Goal: Information Seeking & Learning: Find specific fact

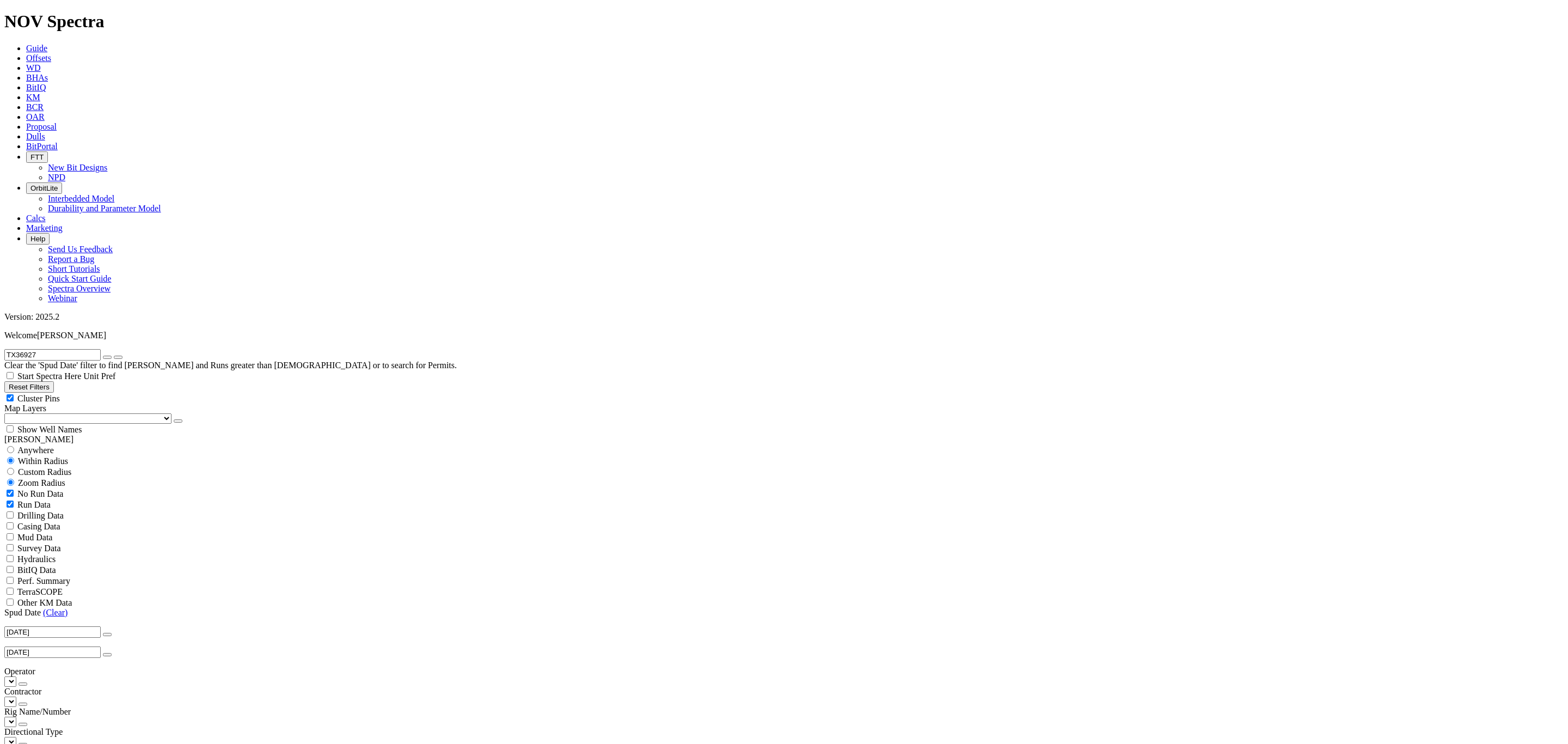
click at [111, 355] on button "button" at bounding box center [108, 357] width 9 height 3
click at [70, 349] on input "text" at bounding box center [52, 355] width 96 height 11
type input "A321681"
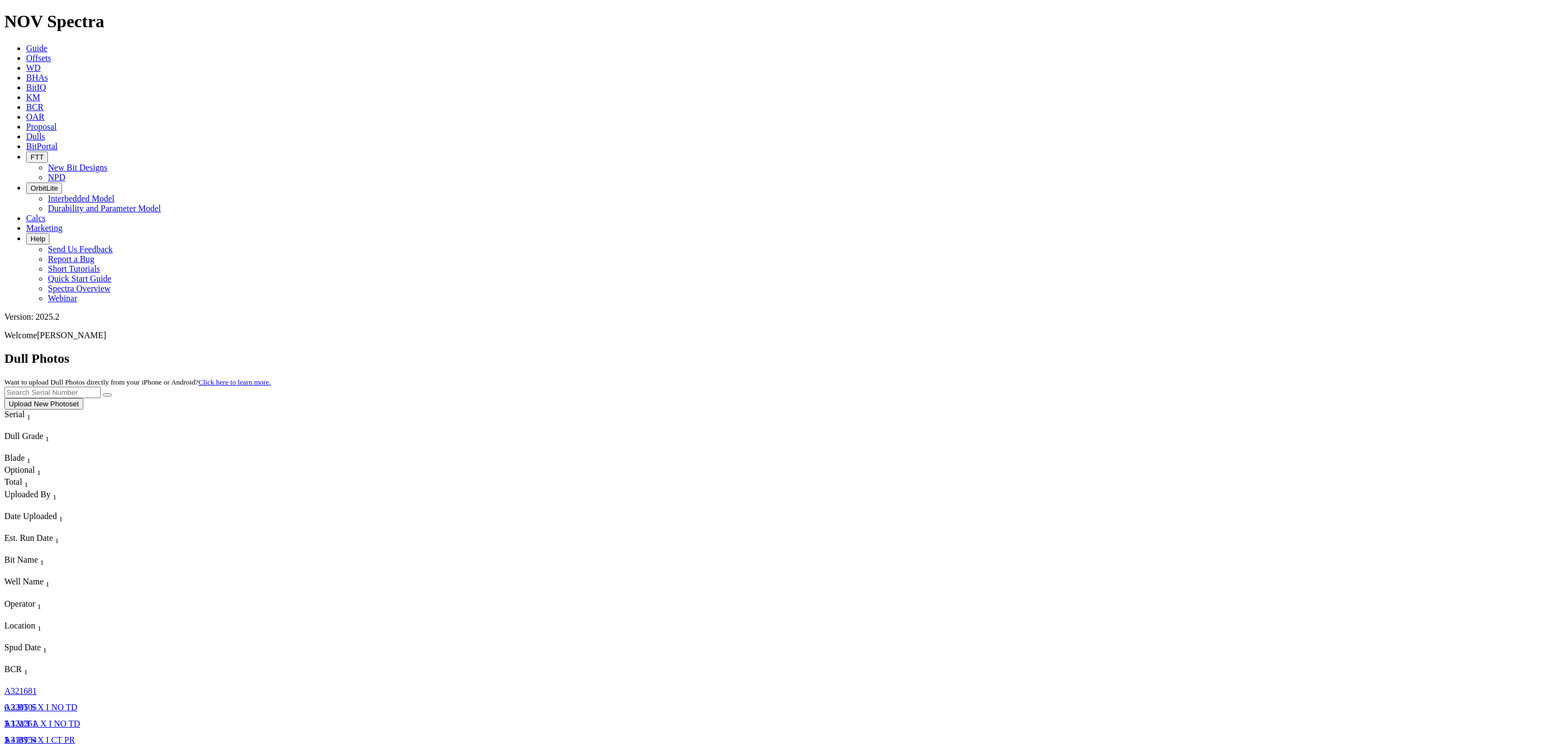
click at [51, 54] on span "Offsets" at bounding box center [38, 58] width 25 height 10
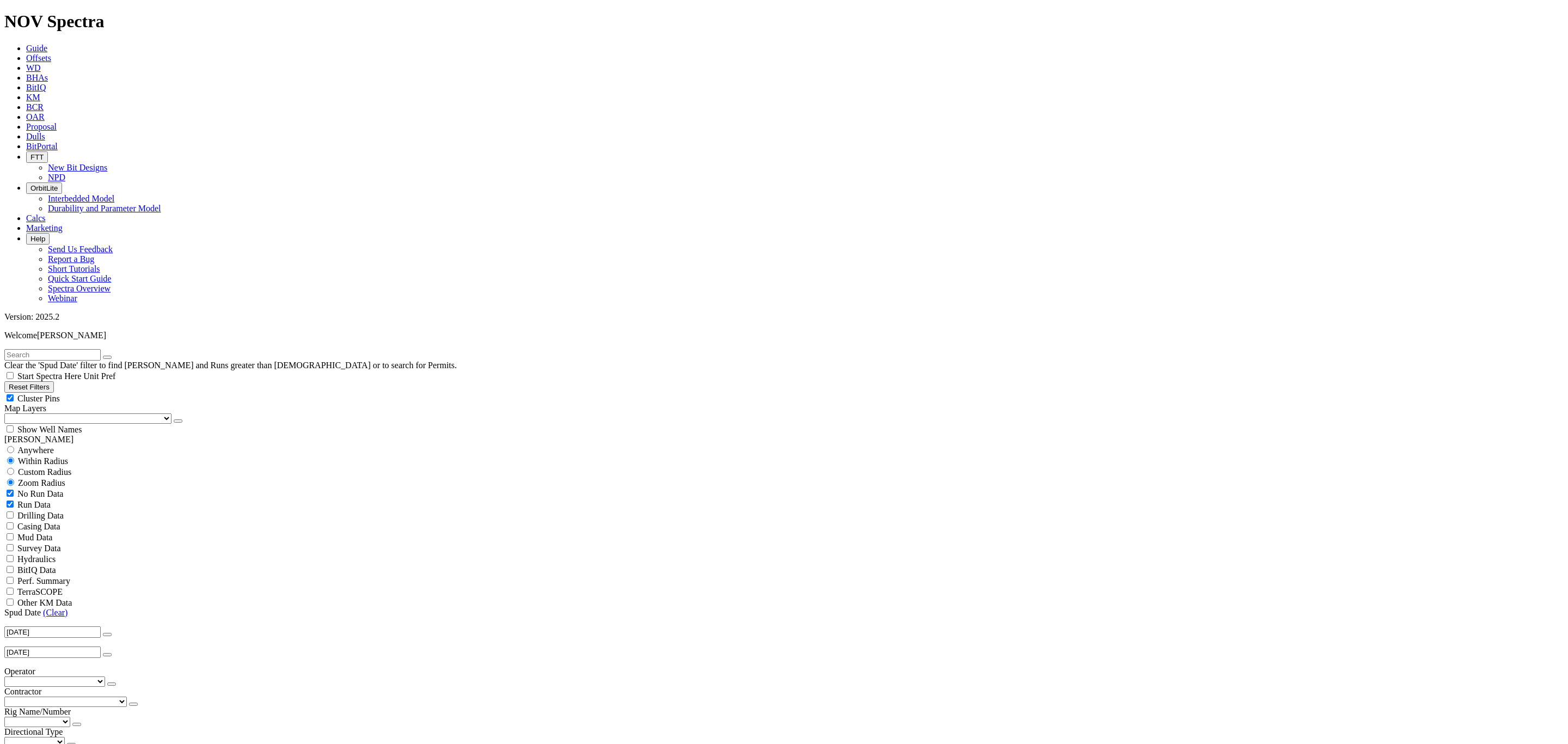
click at [85, 349] on input "text" at bounding box center [52, 355] width 96 height 11
click at [66, 349] on input "A321821" at bounding box center [52, 355] width 96 height 11
type input "A321680"
click at [107, 357] on icon "button" at bounding box center [107, 357] width 0 height 0
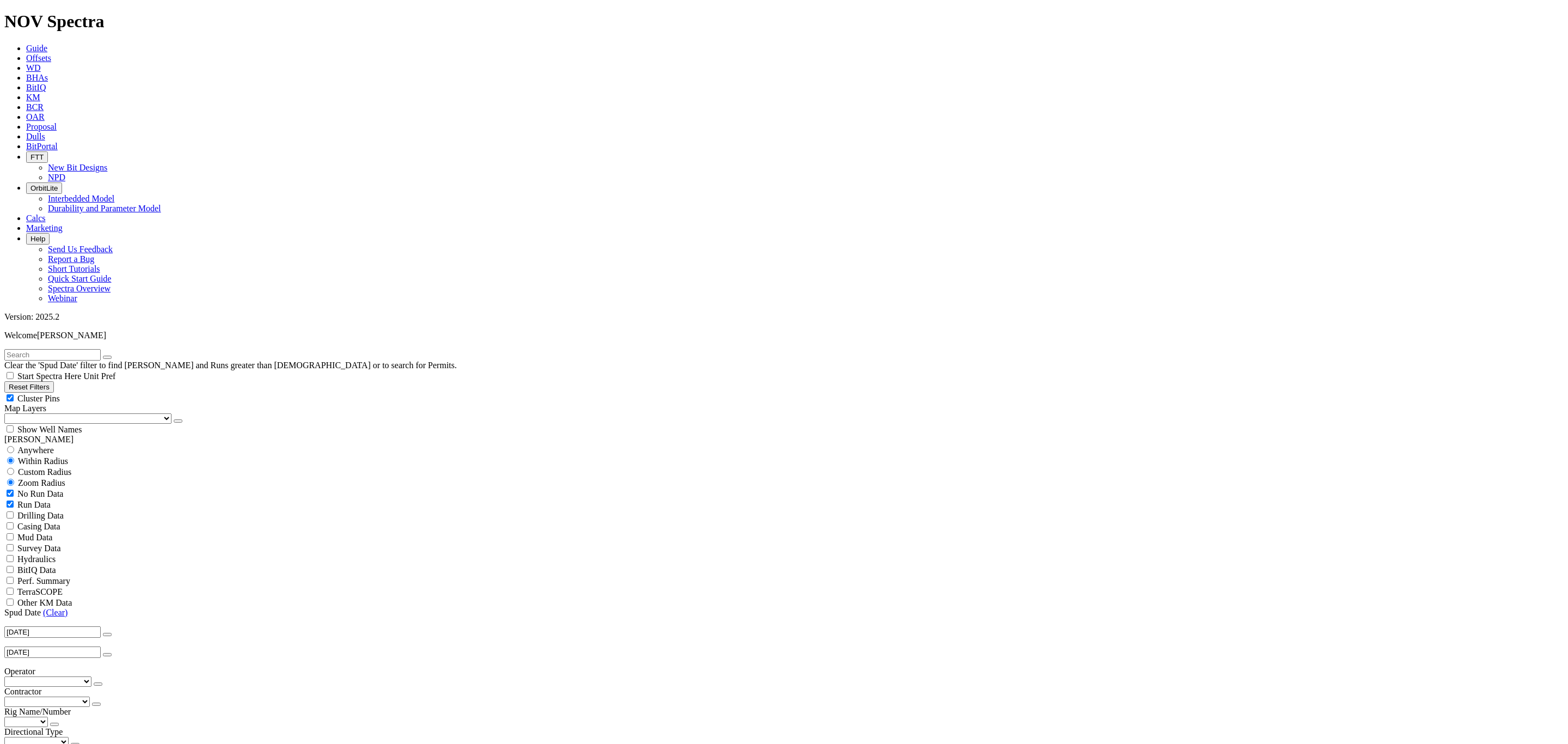
drag, startPoint x: 1448, startPoint y: 348, endPoint x: 1427, endPoint y: 331, distance: 27.0
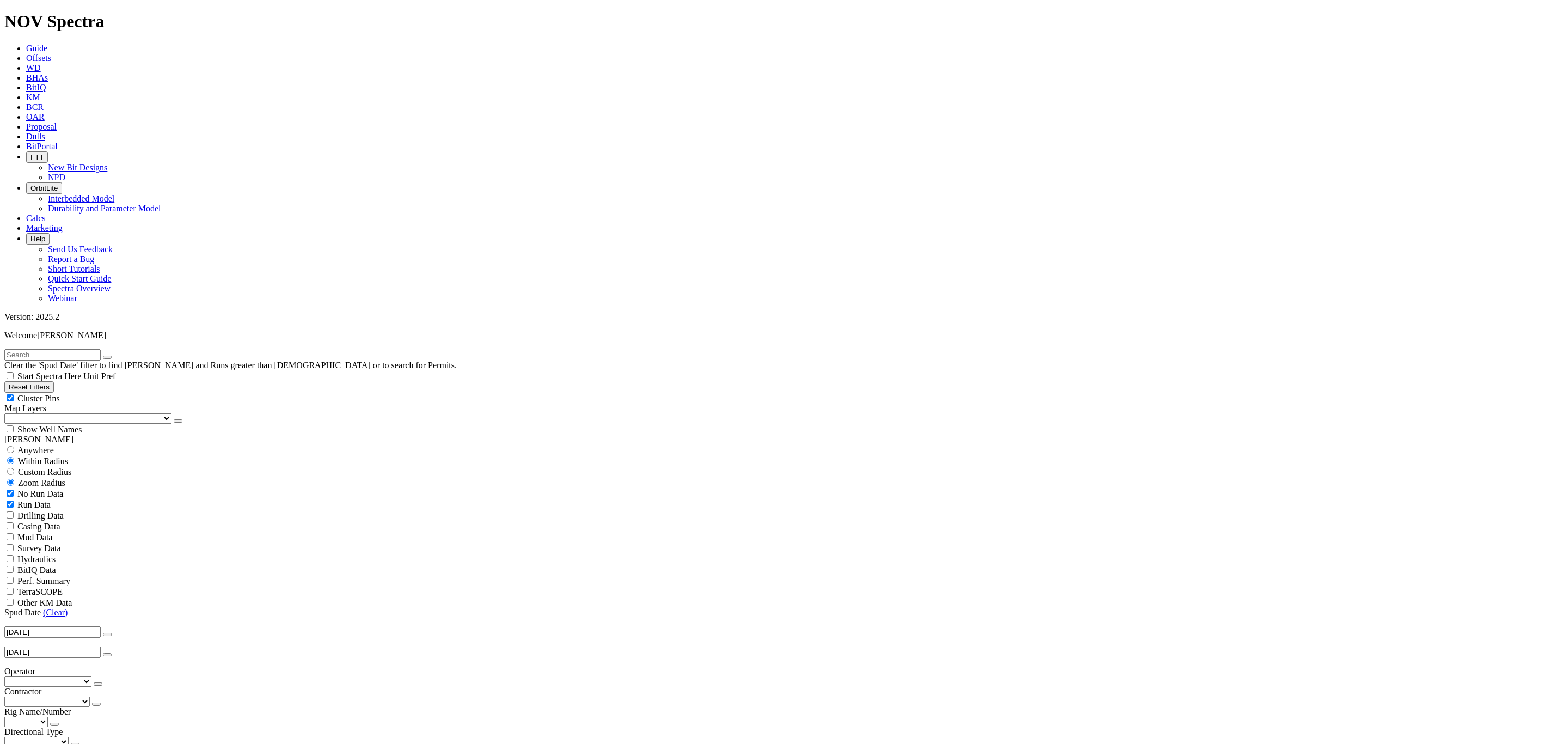
scroll to position [82, 0]
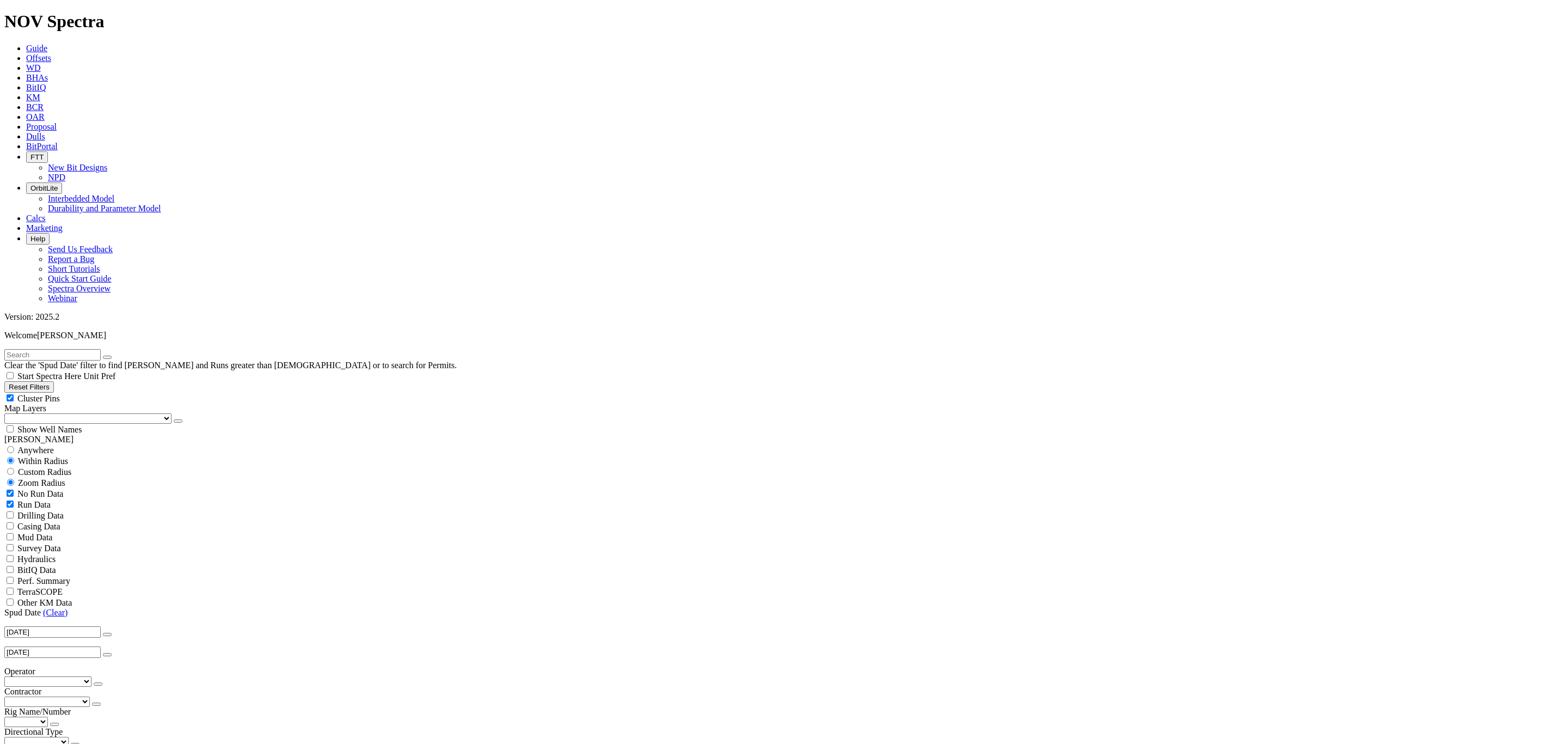
drag, startPoint x: 1552, startPoint y: 318, endPoint x: 1522, endPoint y: 355, distance: 47.6
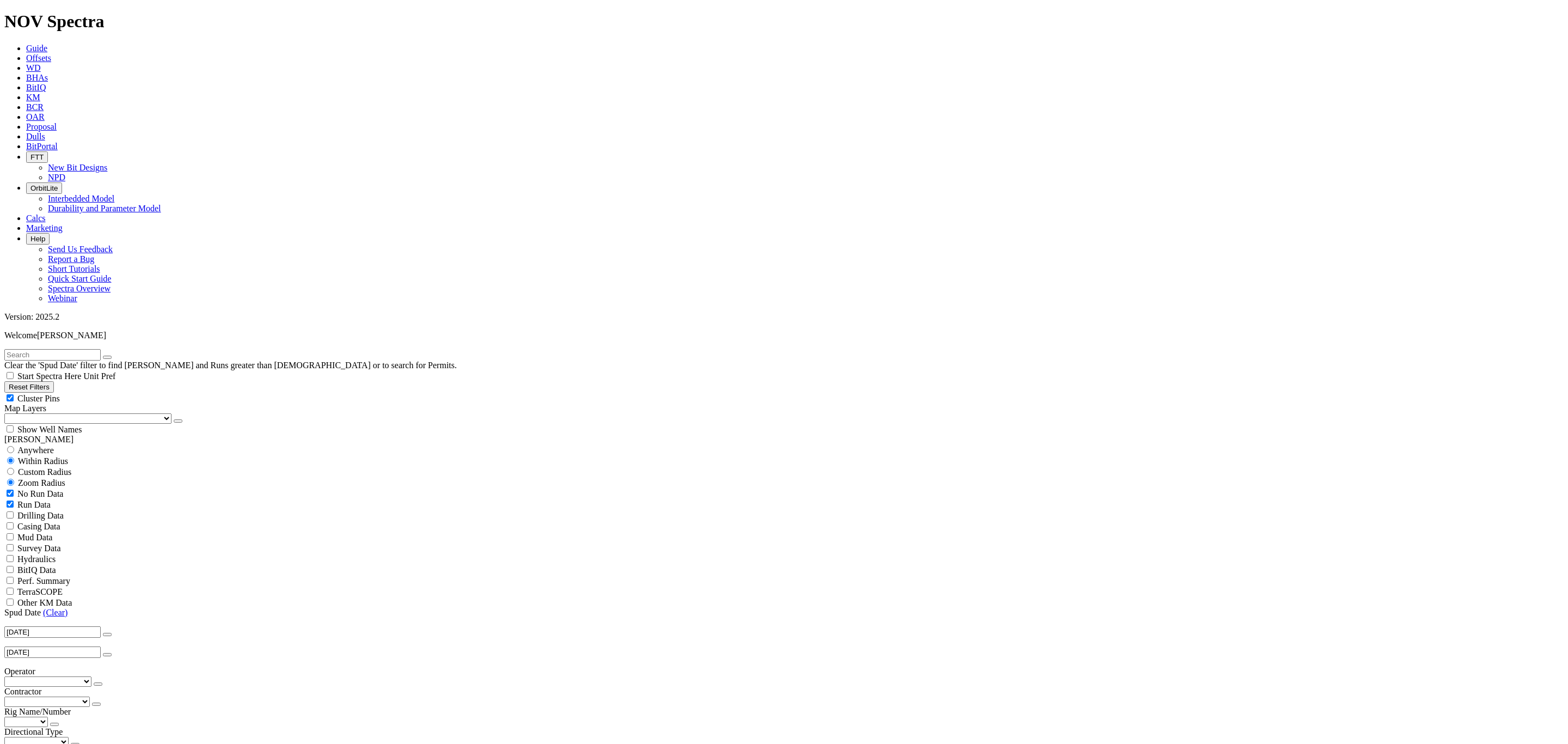
scroll to position [1144, 0]
drag, startPoint x: 1551, startPoint y: 501, endPoint x: 1517, endPoint y: 540, distance: 51.7
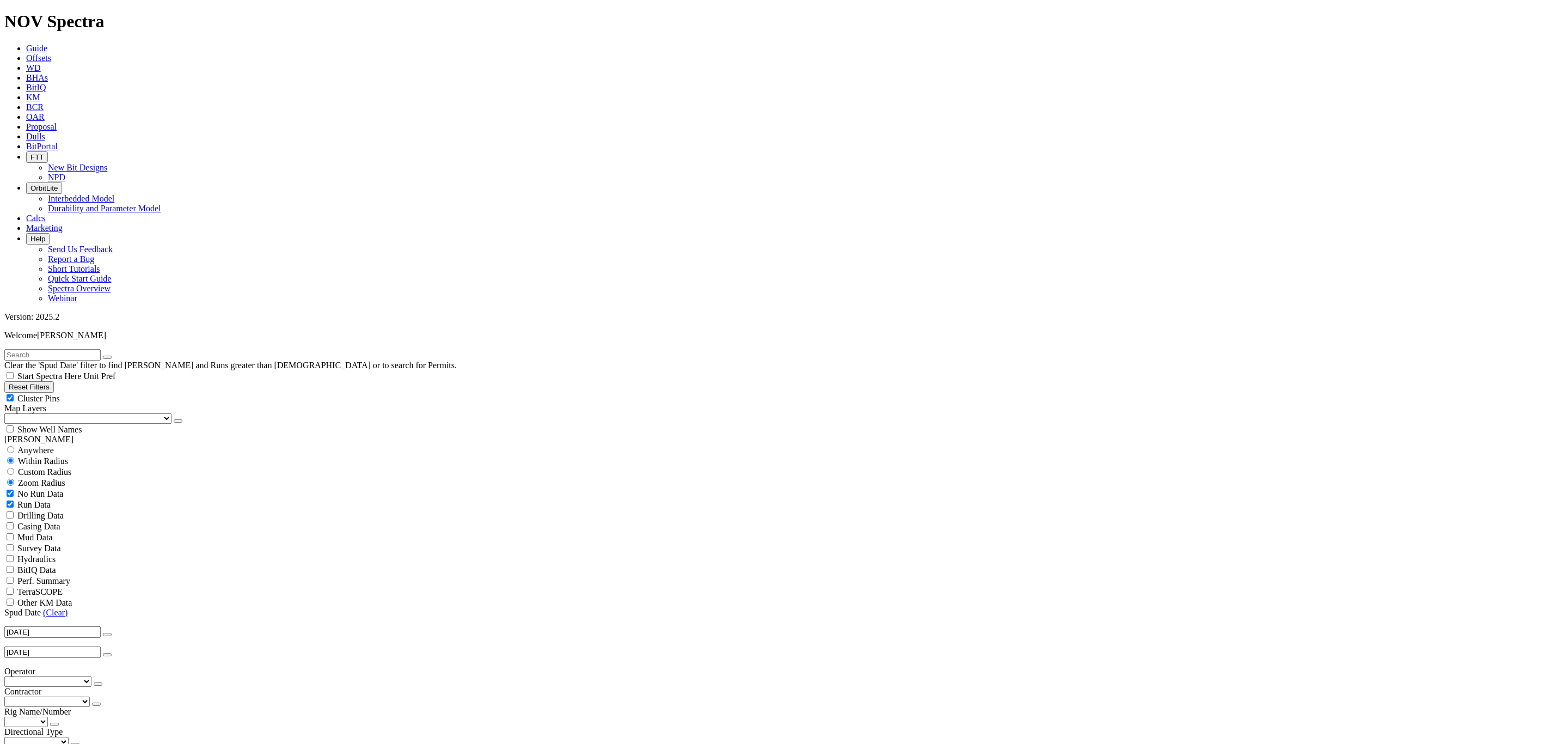
scroll to position [1634, 0]
